Goal: Information Seeking & Learning: Find specific fact

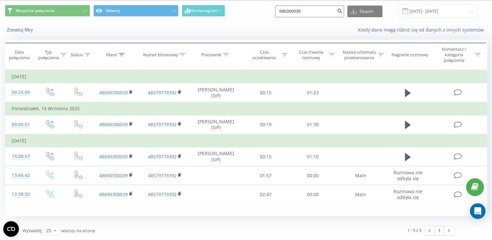
drag, startPoint x: 310, startPoint y: 10, endPoint x: 266, endPoint y: 9, distance: 43.6
click at [266, 9] on div "Wszystkie połączenia Główny Harmonogram 690300039 Eksport .csv .xls .xlsx [DATE…" at bounding box center [246, 11] width 482 height 13
paste input "6922228"
type input "669222289"
click at [342, 10] on icon "submit" at bounding box center [340, 10] width 6 height 4
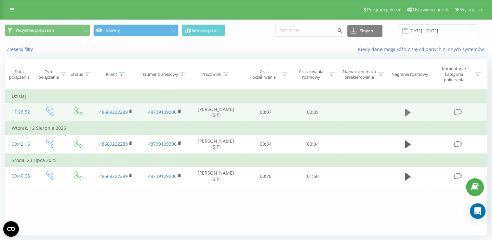
click at [406, 112] on icon at bounding box center [408, 113] width 6 height 8
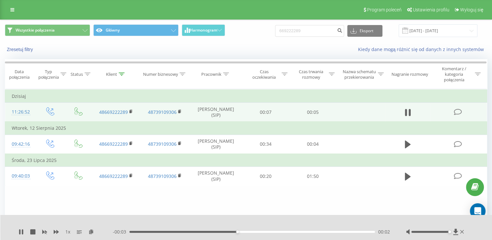
drag, startPoint x: 430, startPoint y: 232, endPoint x: 438, endPoint y: 233, distance: 7.9
click at [451, 233] on div at bounding box center [435, 231] width 59 height 6
drag, startPoint x: 21, startPoint y: 232, endPoint x: 58, endPoint y: 197, distance: 50.3
click at [21, 232] on icon at bounding box center [21, 231] width 5 height 5
